Goal: Task Accomplishment & Management: Manage account settings

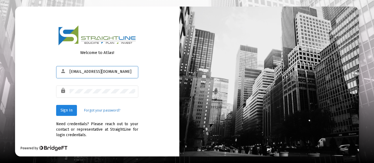
type input "[EMAIL_ADDRESS][DOMAIN_NAME]"
click at [61, 111] on span "Sign In" at bounding box center [67, 110] width 12 height 5
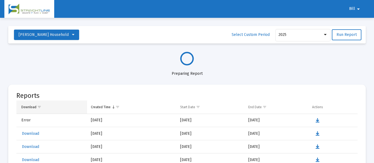
select select "View all"
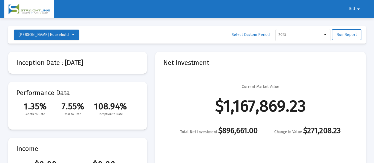
scroll to position [263, 0]
click at [352, 8] on span "Bill" at bounding box center [352, 9] width 6 height 5
click at [361, 22] on button "Logout" at bounding box center [358, 23] width 31 height 13
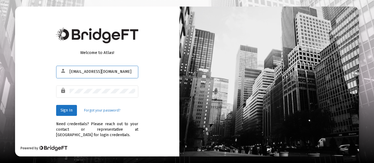
type input "[EMAIL_ADDRESS][DOMAIN_NAME]"
